Goal: Find contact information: Obtain details needed to contact an individual or organization

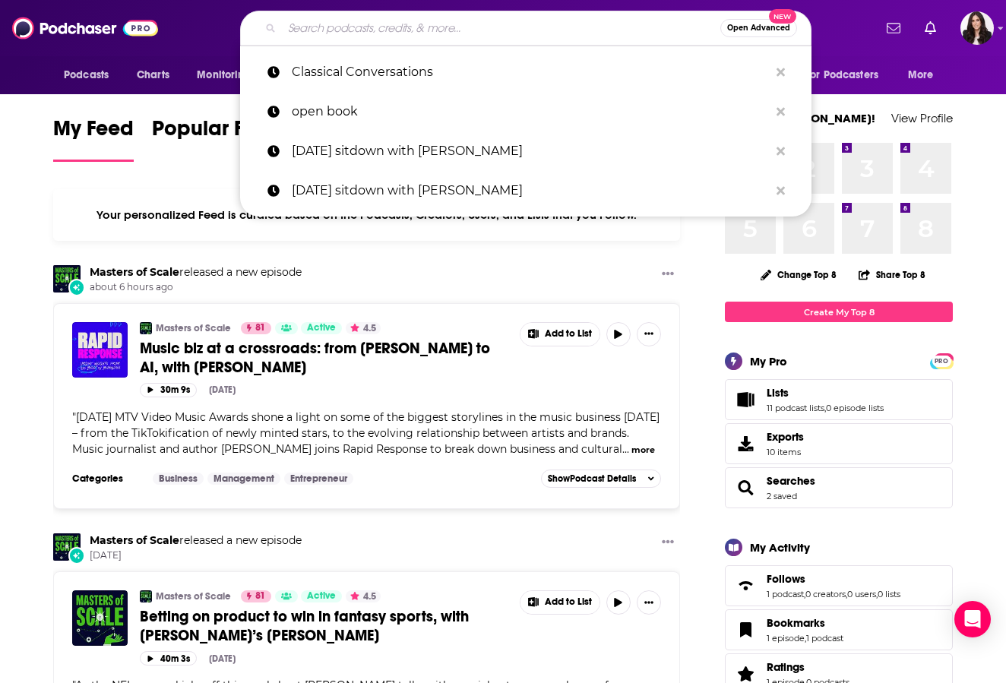
click at [374, 36] on input "Search podcasts, credits, & more..." at bounding box center [501, 28] width 438 height 24
paste input "Bad Friends"
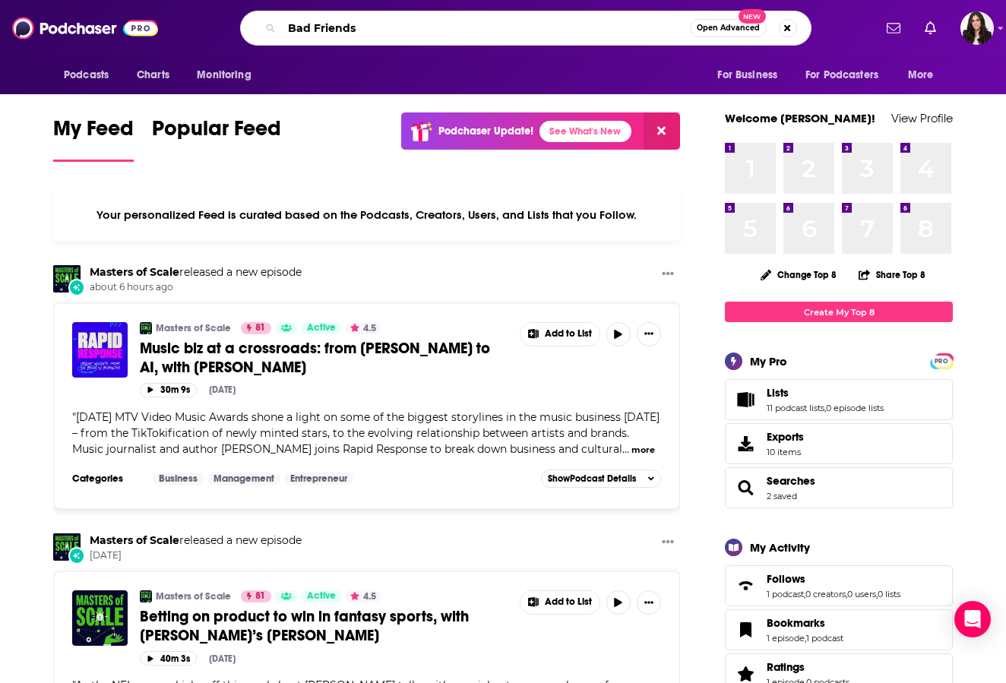
type input "Bad Friends"
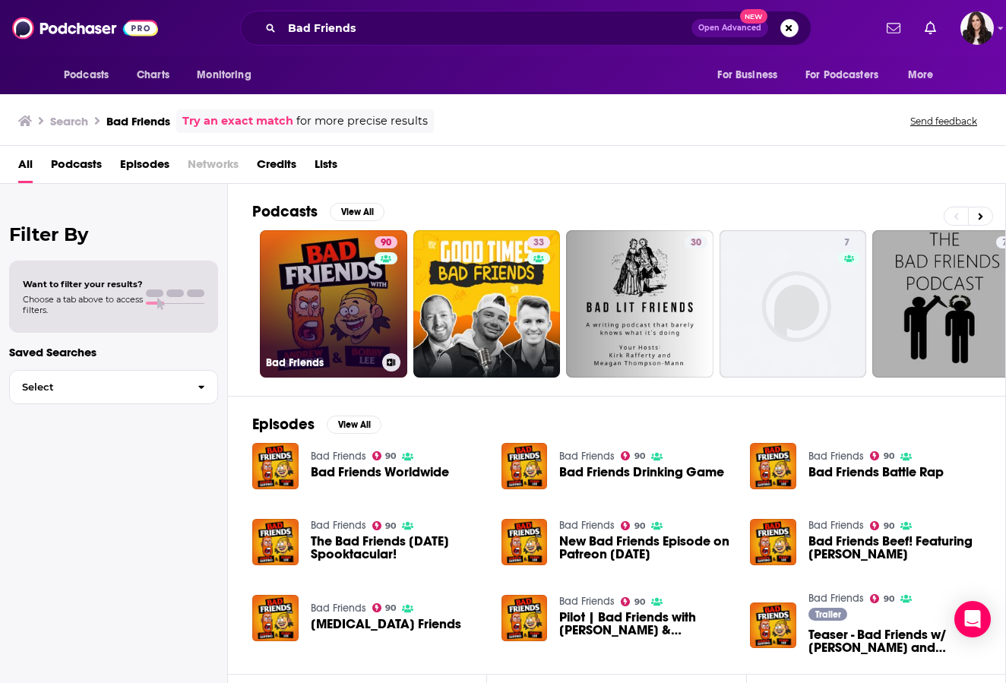
click at [317, 288] on link "90 Bad Friends" at bounding box center [333, 303] width 147 height 147
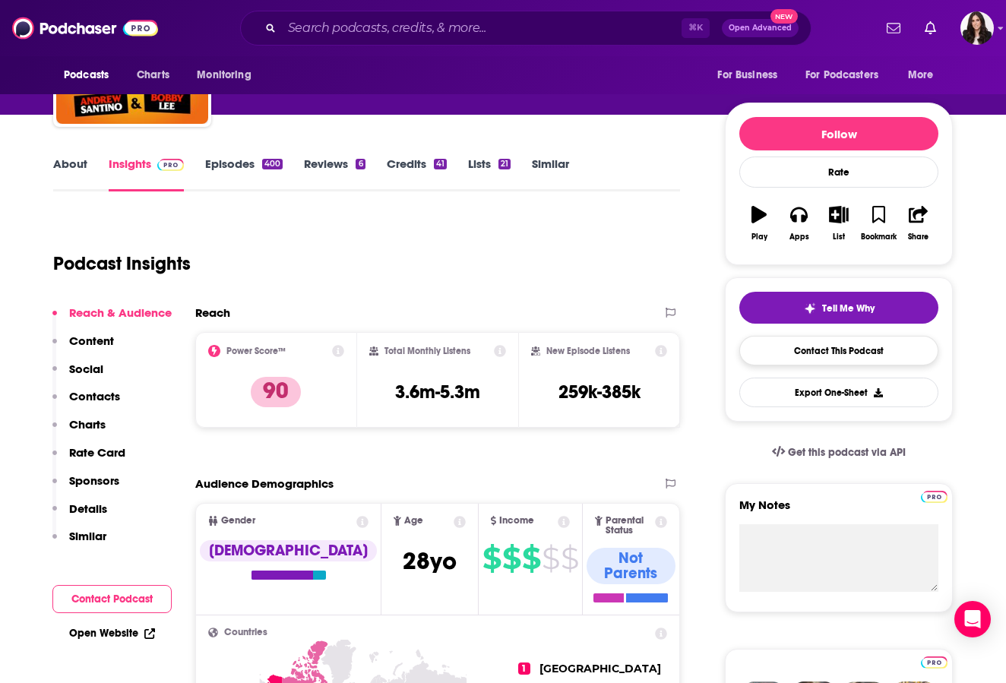
click at [851, 342] on link "Contact This Podcast" at bounding box center [838, 351] width 199 height 30
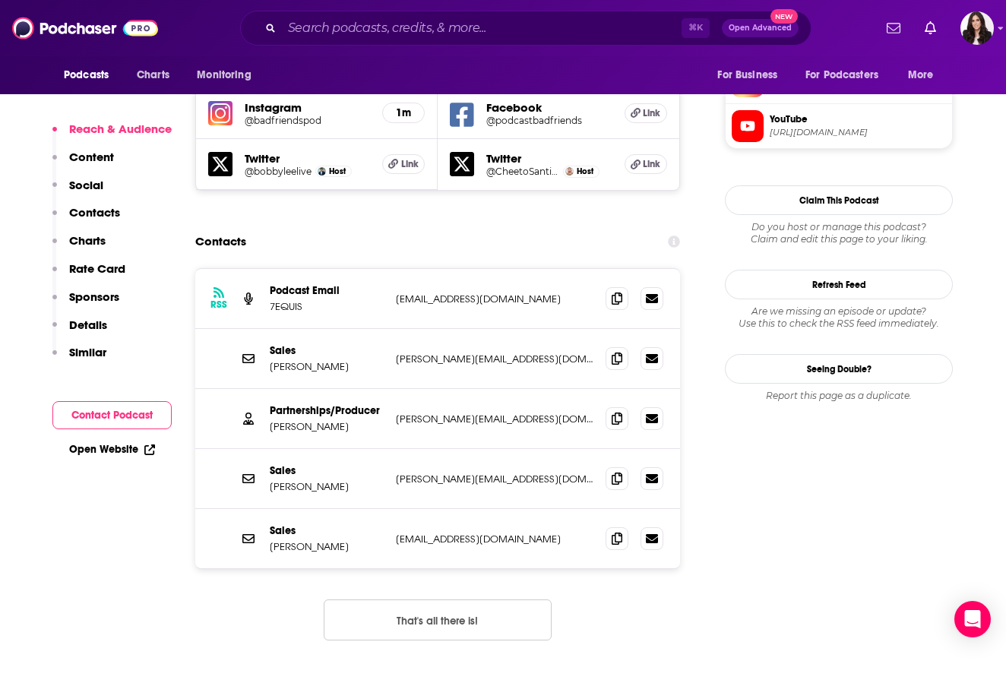
scroll to position [1397, 0]
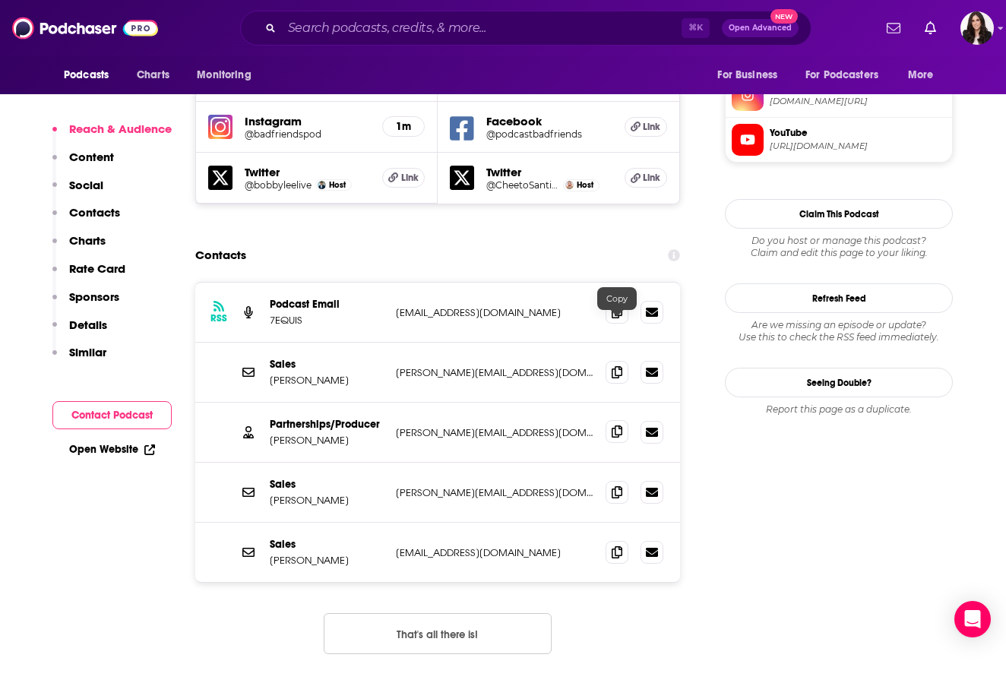
click at [609, 420] on span at bounding box center [617, 431] width 23 height 23
click at [444, 41] on div "⌘ K Open Advanced New" at bounding box center [525, 28] width 571 height 35
click at [431, 8] on div "Podcasts Charts Monitoring ⌘ K Open Advanced New For Business For Podcasters Mo…" at bounding box center [503, 28] width 1006 height 56
click at [419, 24] on input "Search podcasts, credits, & more..." at bounding box center [482, 28] width 400 height 24
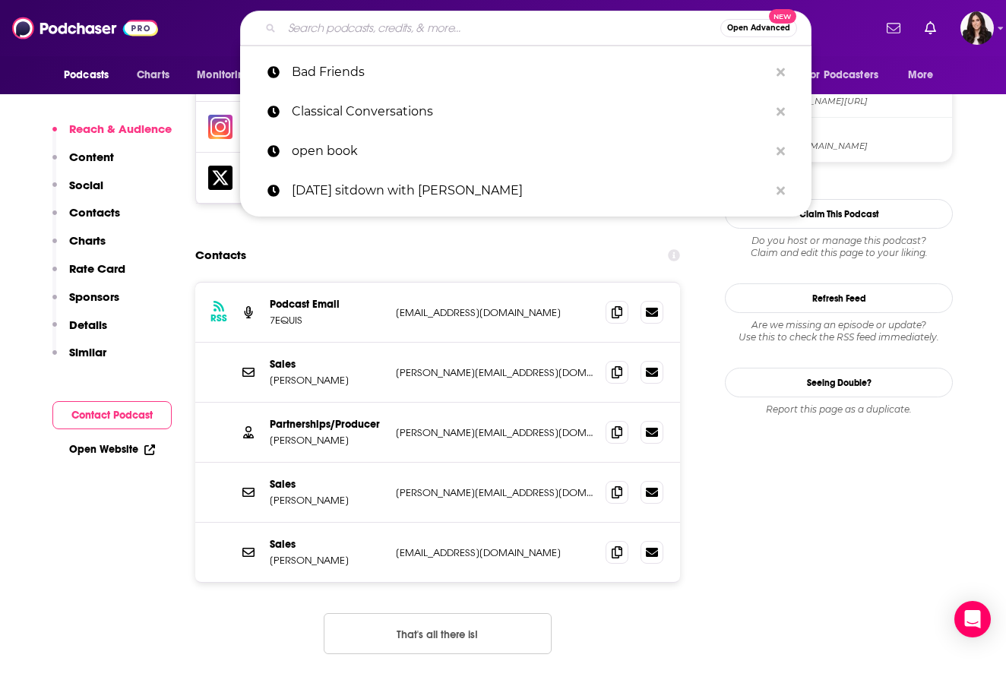
paste input "Sibling Revelry"
type input "Sibling Revelry"
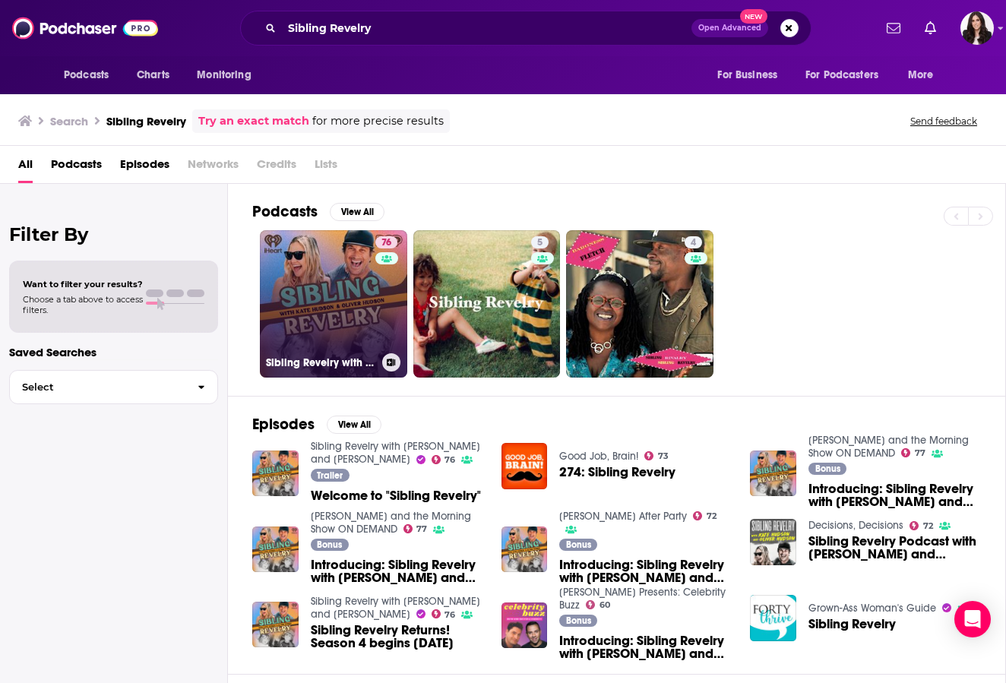
click at [338, 289] on link "76 Sibling Revelry with [PERSON_NAME] and [PERSON_NAME]" at bounding box center [333, 303] width 147 height 147
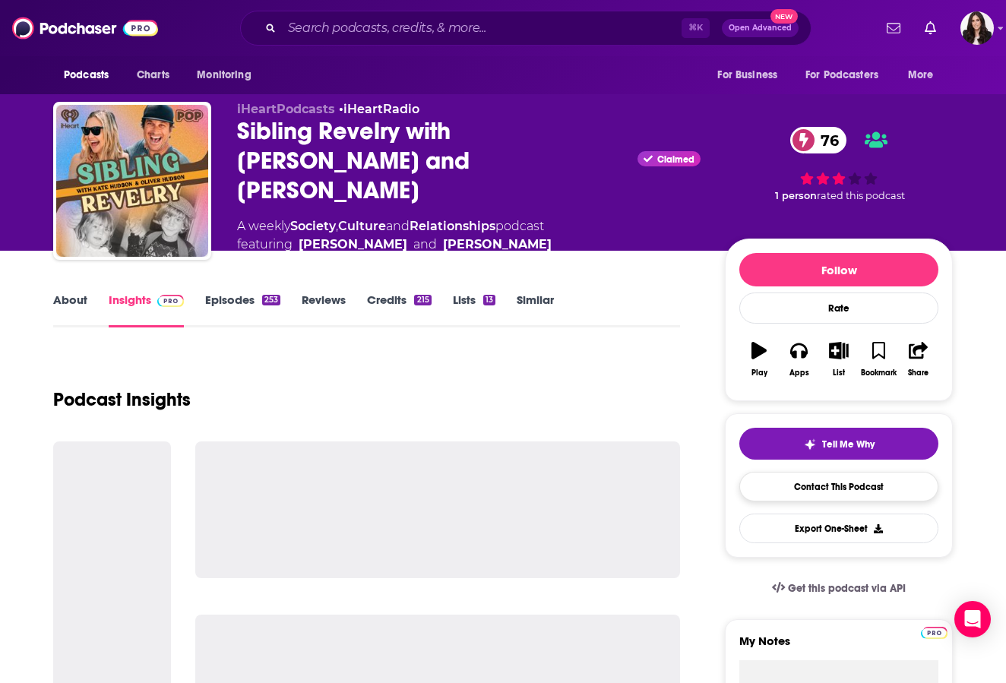
click at [847, 489] on link "Contact This Podcast" at bounding box center [838, 487] width 199 height 30
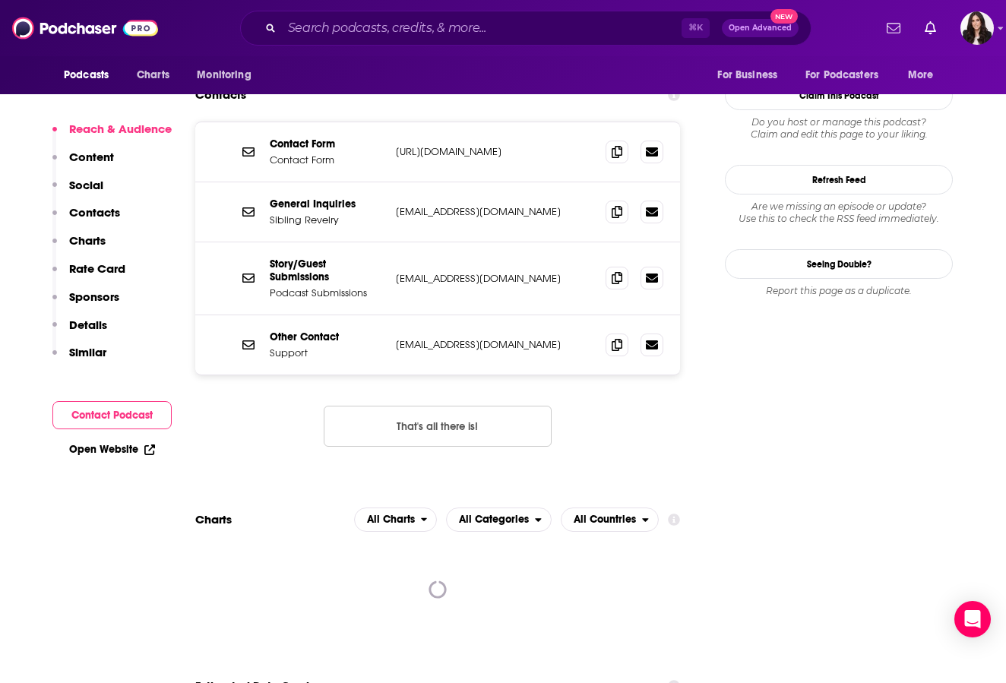
scroll to position [1344, 0]
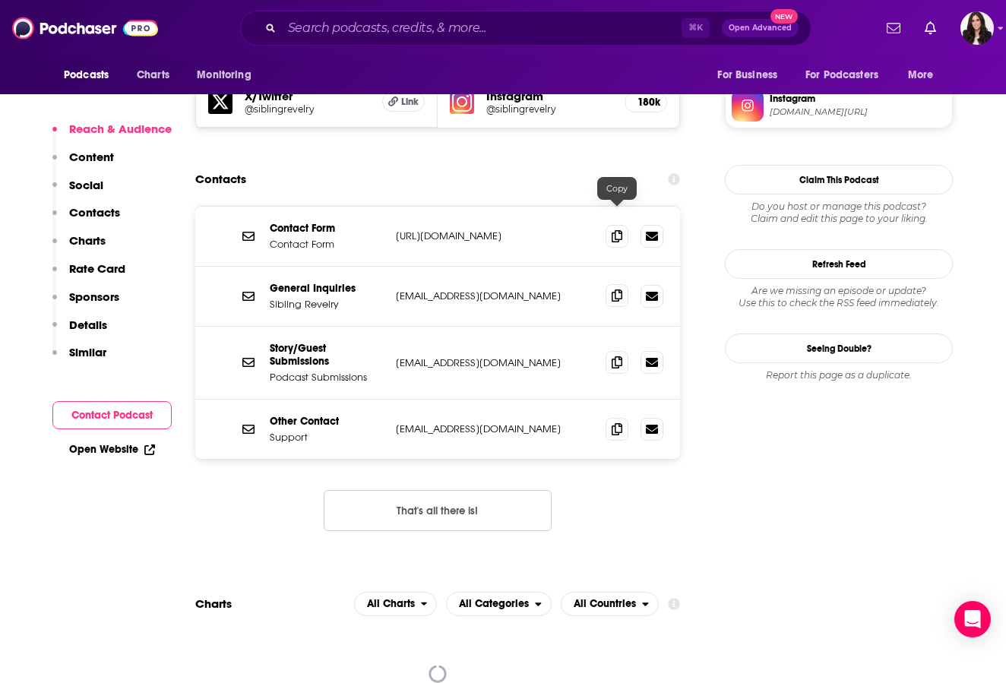
click at [611, 284] on span at bounding box center [617, 295] width 23 height 23
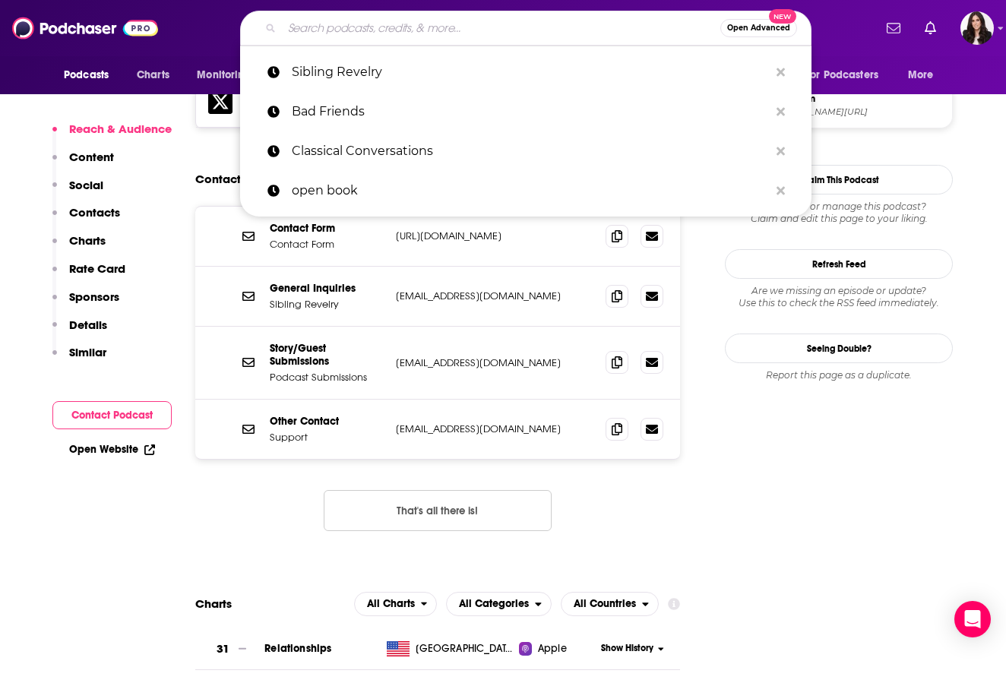
click at [441, 38] on input "Search podcasts, credits, & more..." at bounding box center [501, 28] width 438 height 24
paste input "Lonely Island Podcast"
type input "Lonely Island Podcast"
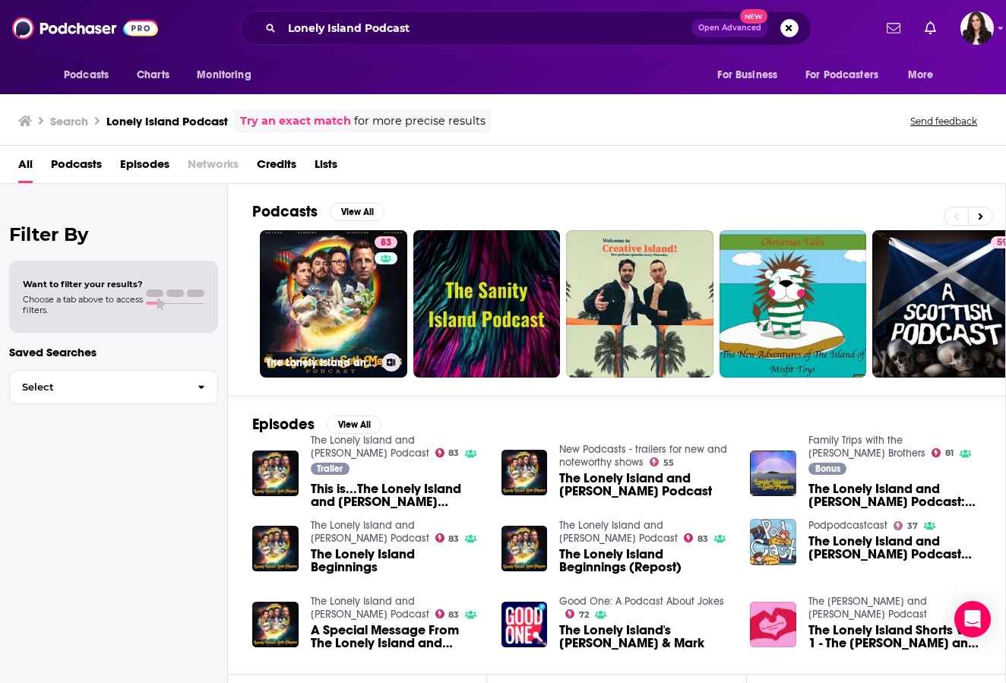
click at [302, 299] on link "83 The Lonely Island and [PERSON_NAME] Podcast" at bounding box center [333, 303] width 147 height 147
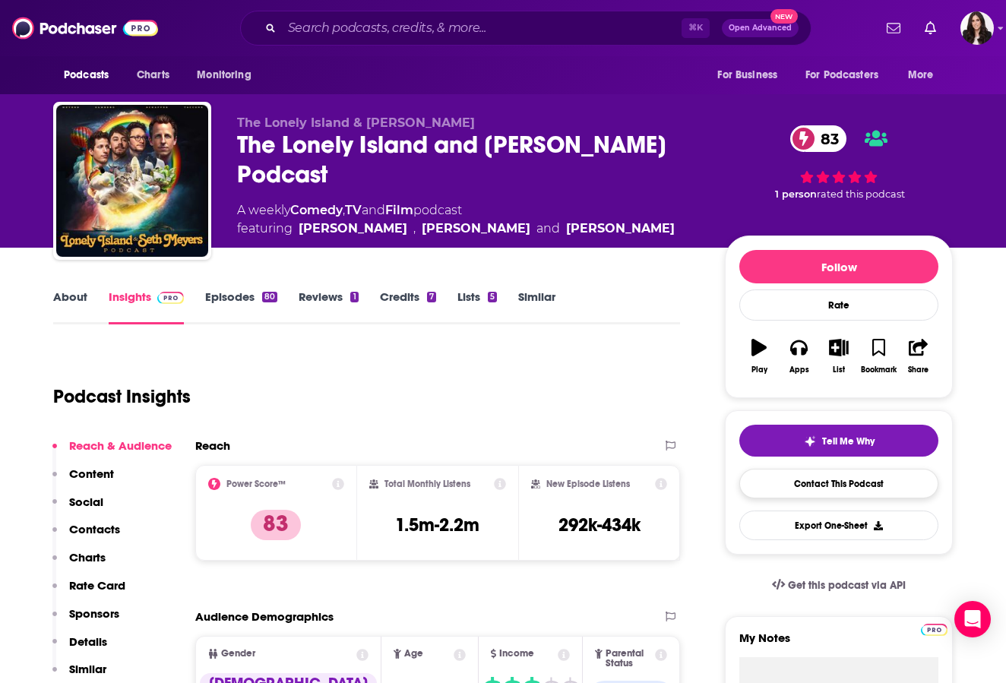
click at [837, 473] on link "Contact This Podcast" at bounding box center [838, 484] width 199 height 30
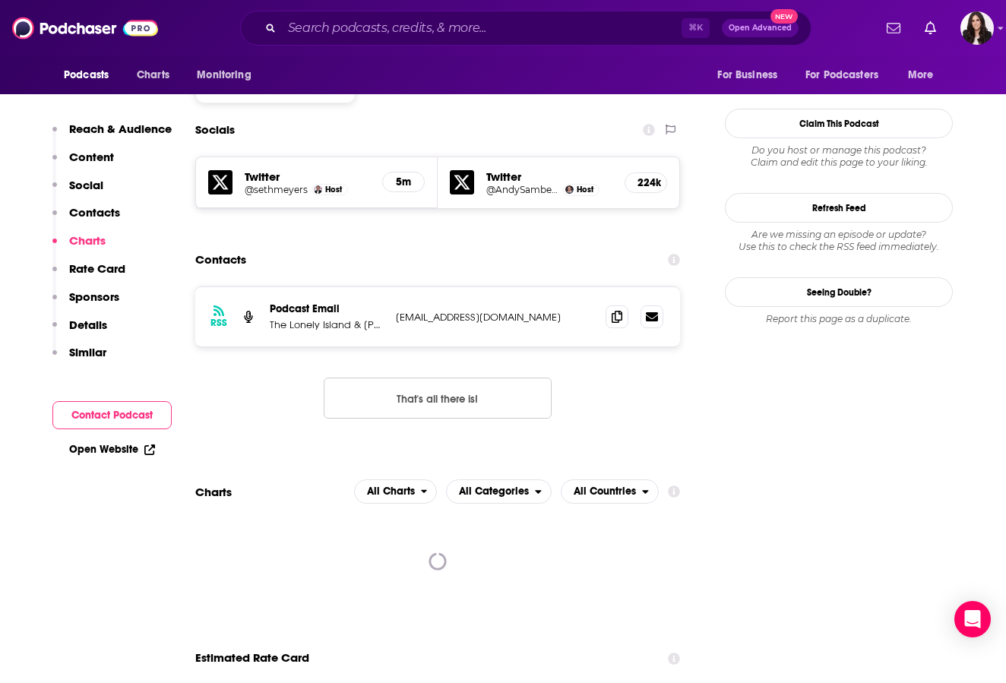
scroll to position [1270, 0]
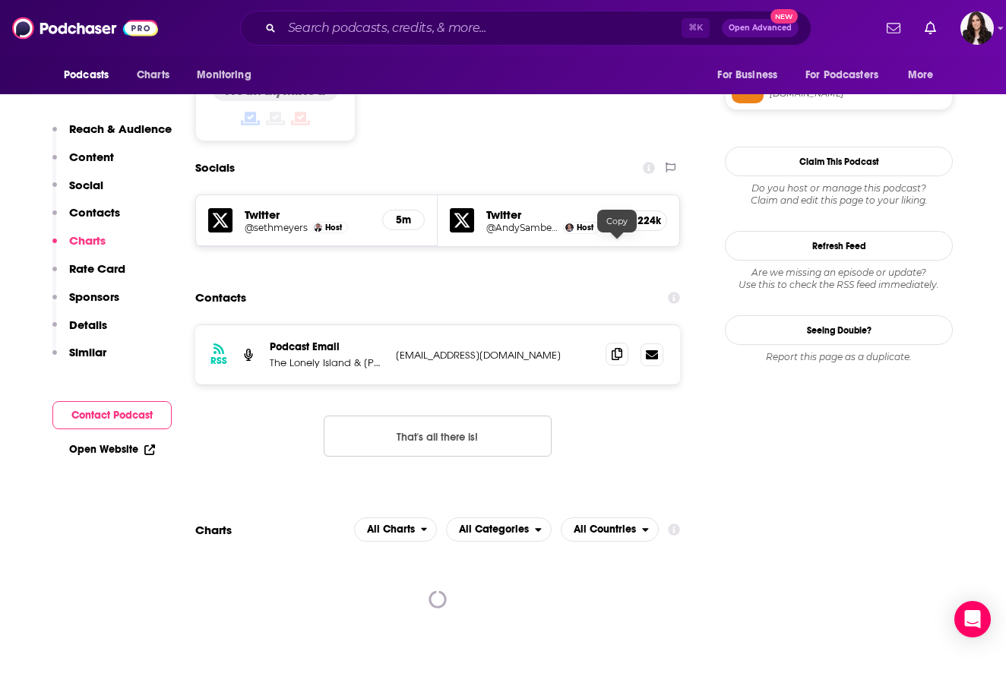
click at [619, 348] on icon at bounding box center [617, 354] width 11 height 12
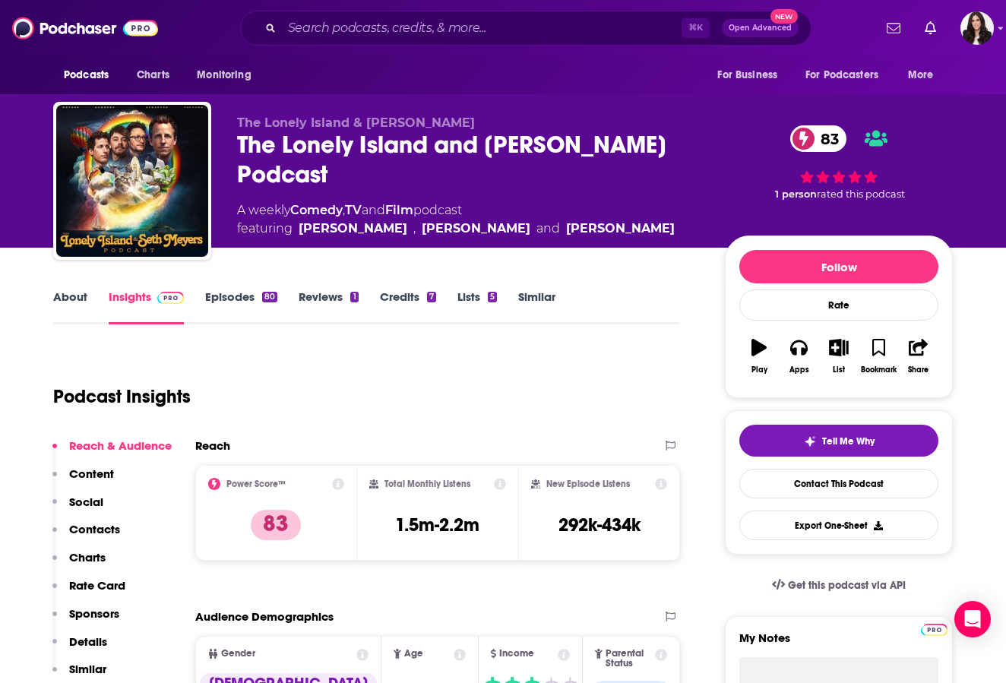
scroll to position [0, 0]
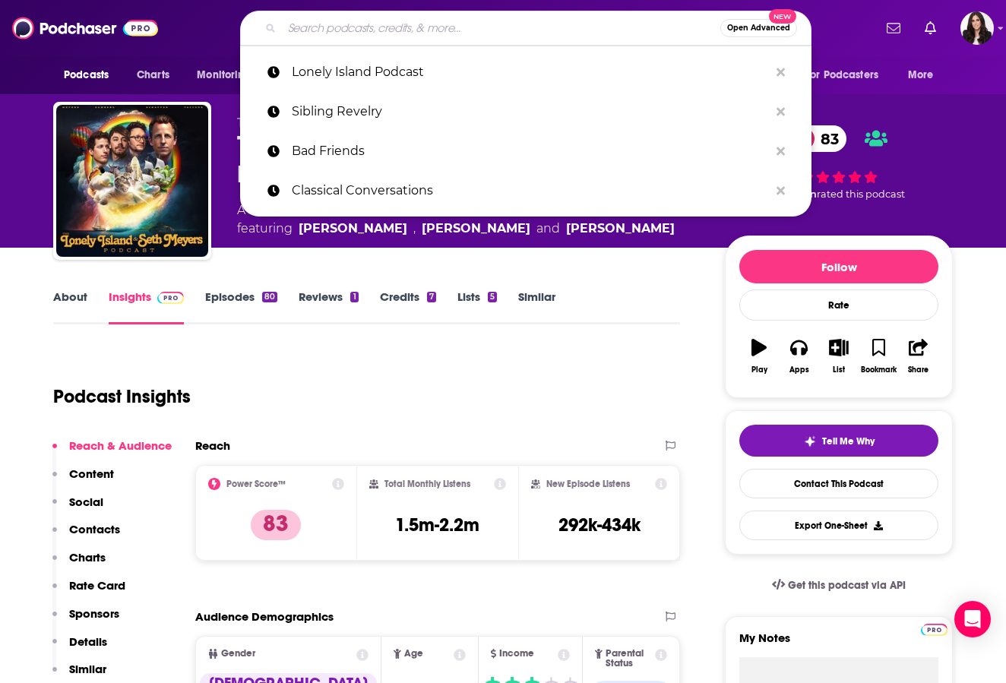
click at [313, 27] on input "Search podcasts, credits, & more..." at bounding box center [501, 28] width 438 height 24
paste input "So True w/ [PERSON_NAME]"
type input "So True w/ [PERSON_NAME]"
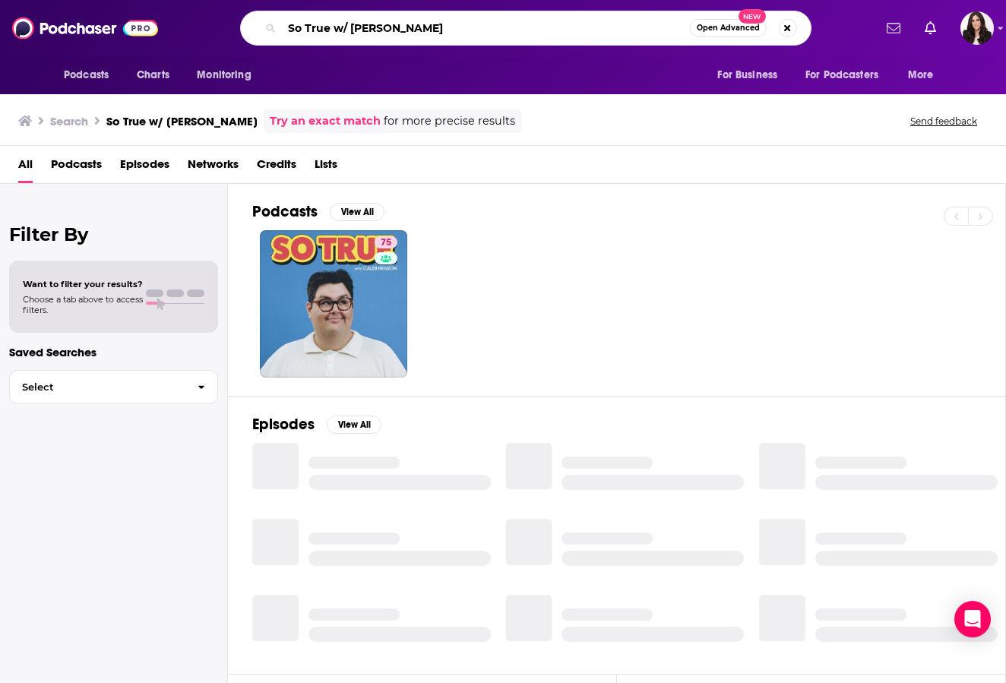
click at [347, 25] on input "So True w/ [PERSON_NAME]" at bounding box center [486, 28] width 408 height 24
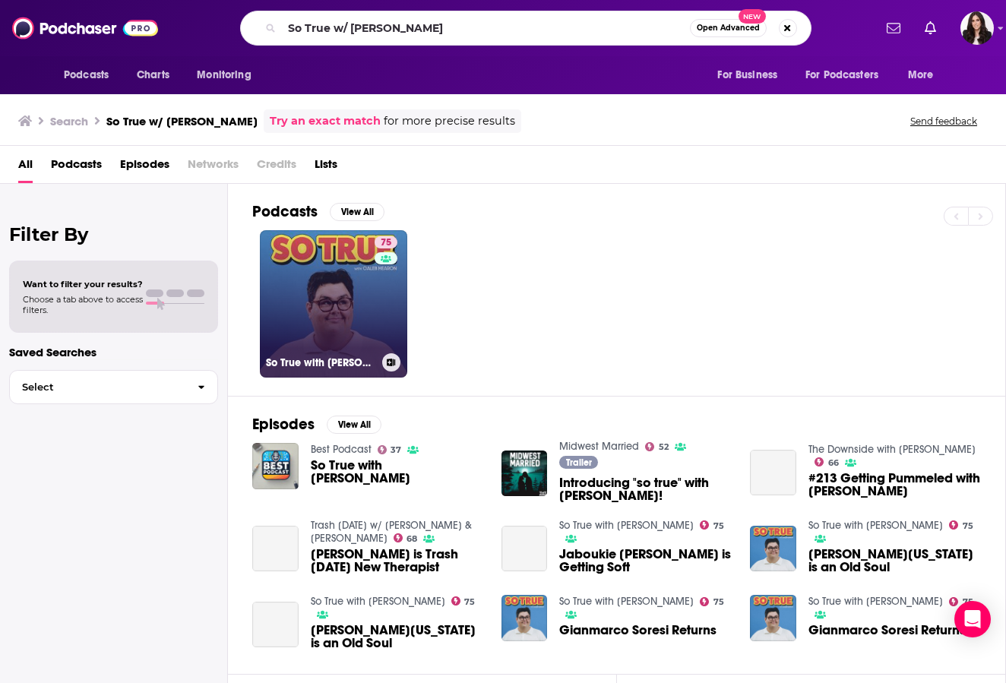
click at [323, 249] on link "75 So True with [PERSON_NAME]" at bounding box center [333, 303] width 147 height 147
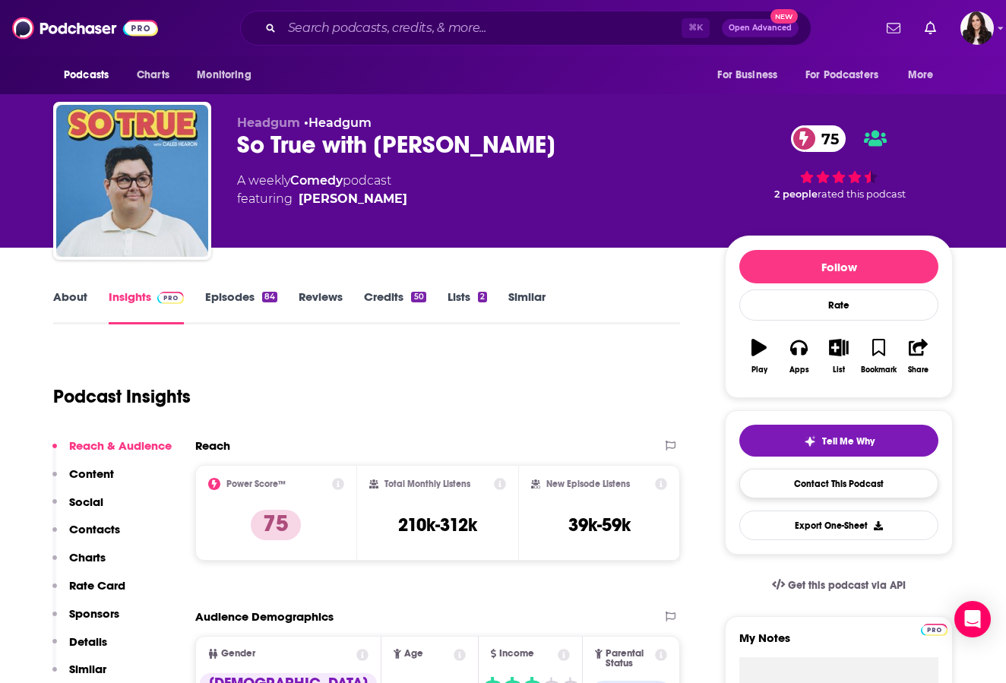
click at [833, 483] on link "Contact This Podcast" at bounding box center [838, 484] width 199 height 30
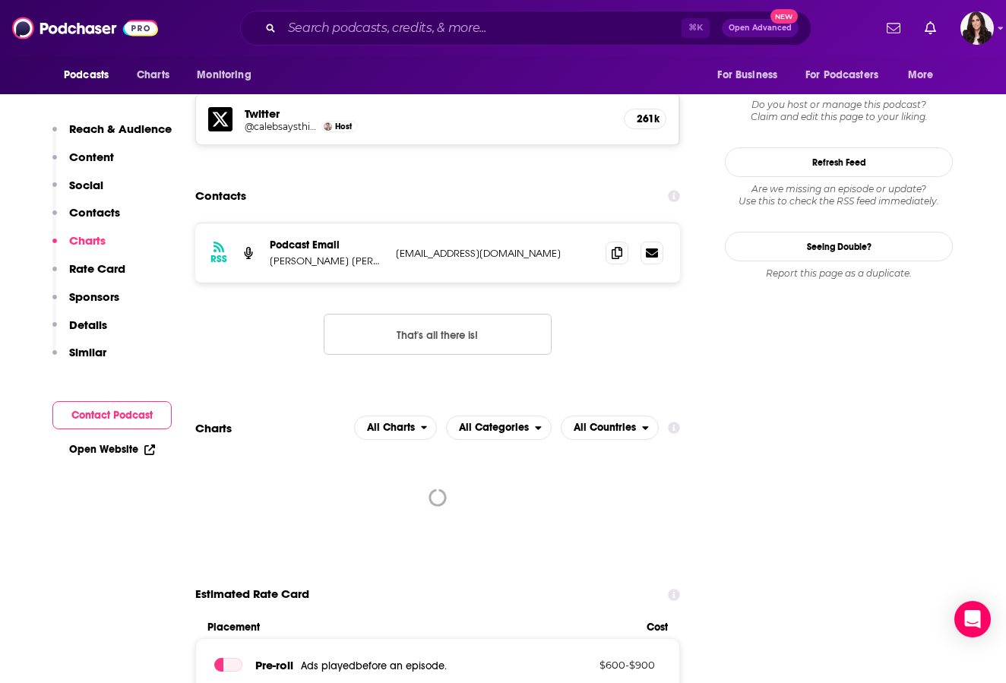
scroll to position [1295, 0]
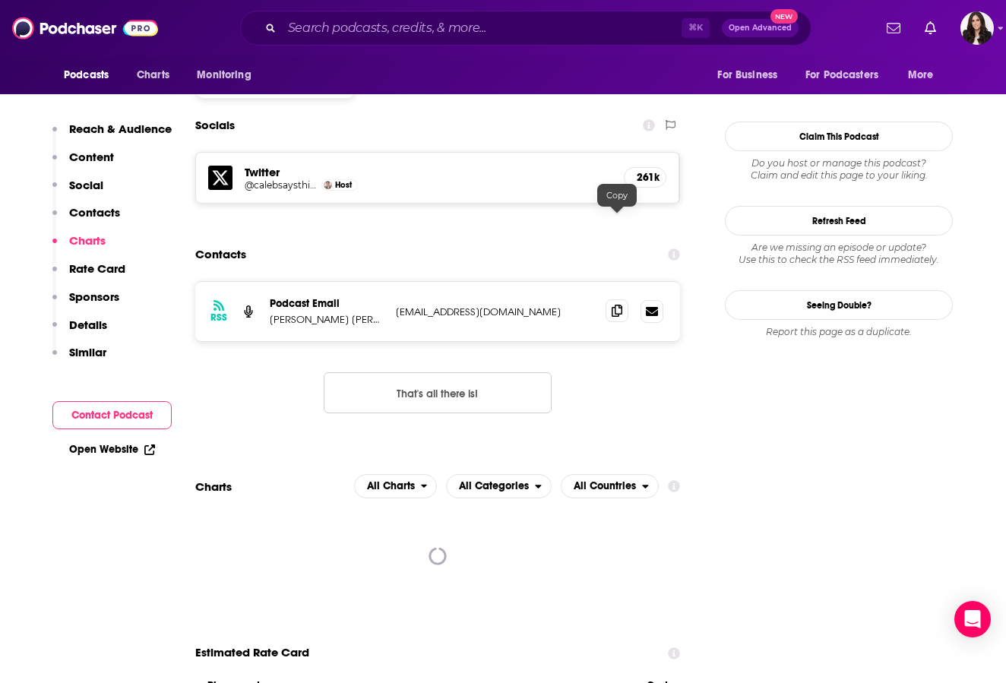
click at [620, 299] on span at bounding box center [617, 310] width 23 height 23
